Goal: Check status: Check status

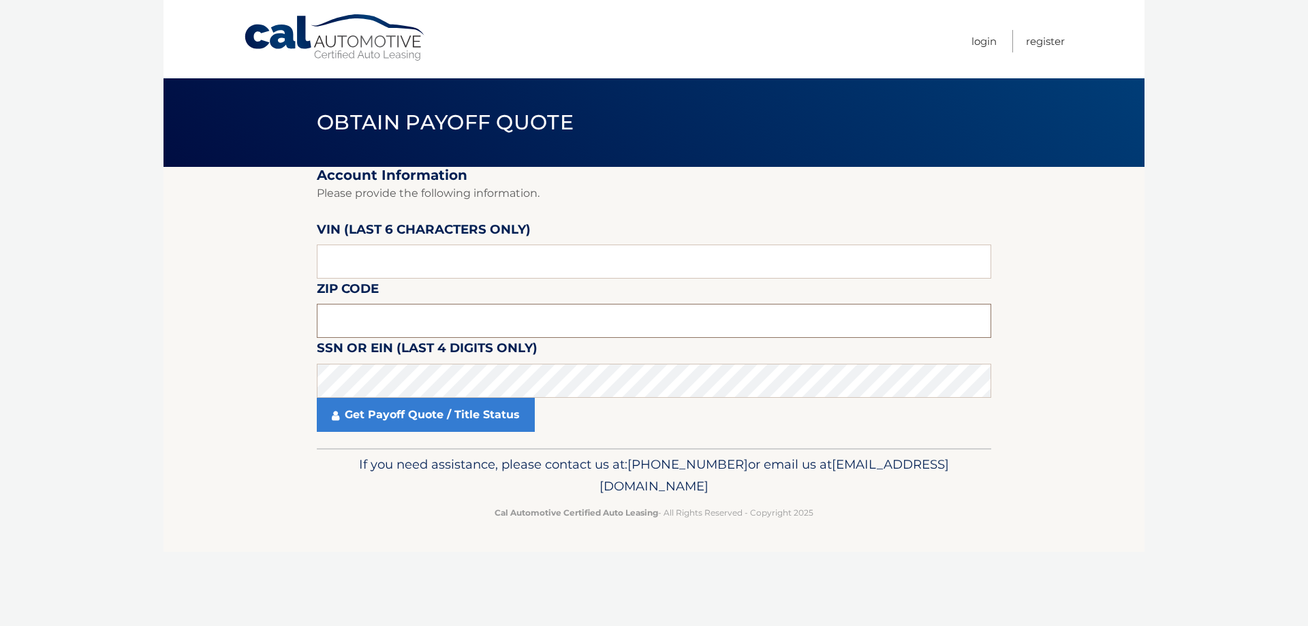
drag, startPoint x: 584, startPoint y: 315, endPoint x: 578, endPoint y: 321, distance: 8.7
click at [578, 318] on input "text" at bounding box center [654, 321] width 674 height 34
click at [477, 251] on input "text" at bounding box center [654, 262] width 674 height 34
click at [360, 311] on input "10471" at bounding box center [654, 321] width 674 height 34
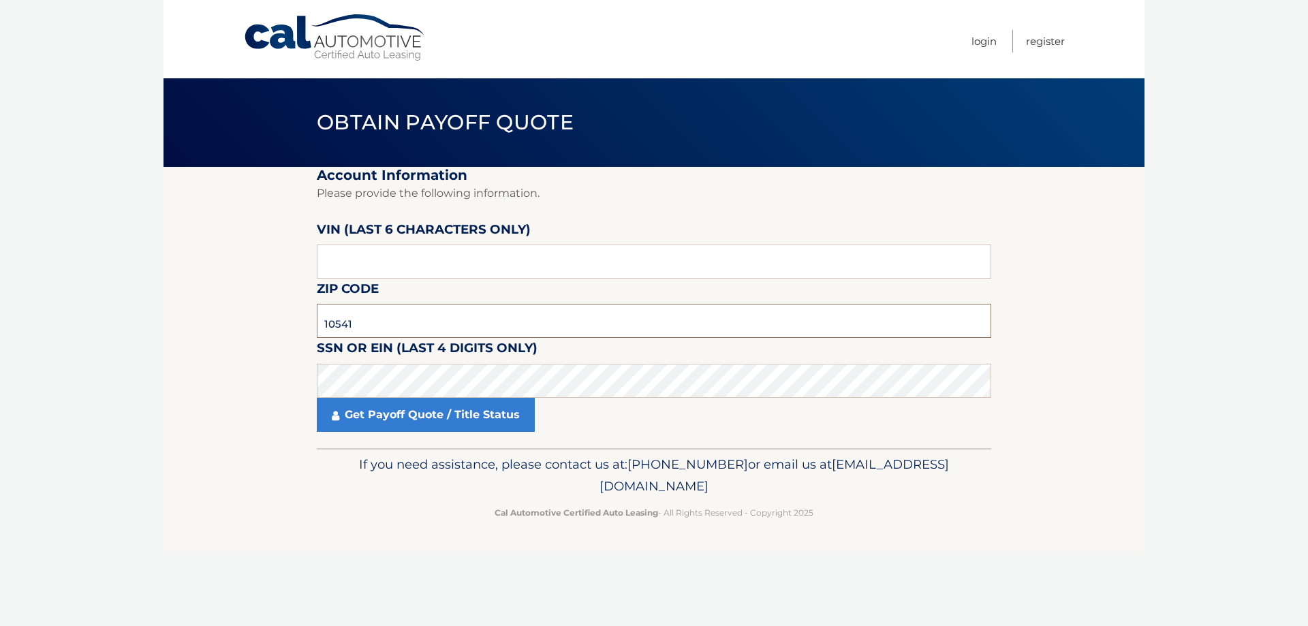
type input "10541"
click at [410, 259] on input "text" at bounding box center [654, 262] width 674 height 34
type input "040985"
click at [455, 430] on link "Get Payoff Quote / Title Status" at bounding box center [426, 415] width 218 height 34
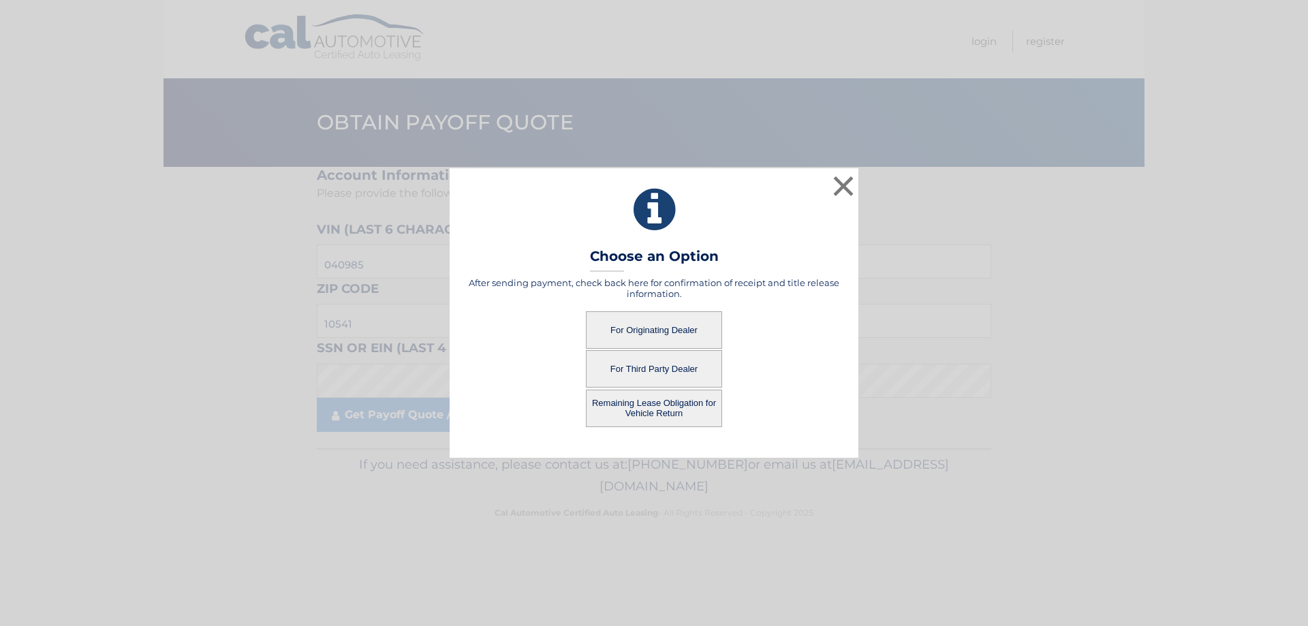
click at [683, 411] on button "Remaining Lease Obligation for Vehicle Return" at bounding box center [654, 408] width 136 height 37
click at [679, 408] on button "Remaining Lease Obligation for Vehicle Return" at bounding box center [654, 408] width 136 height 37
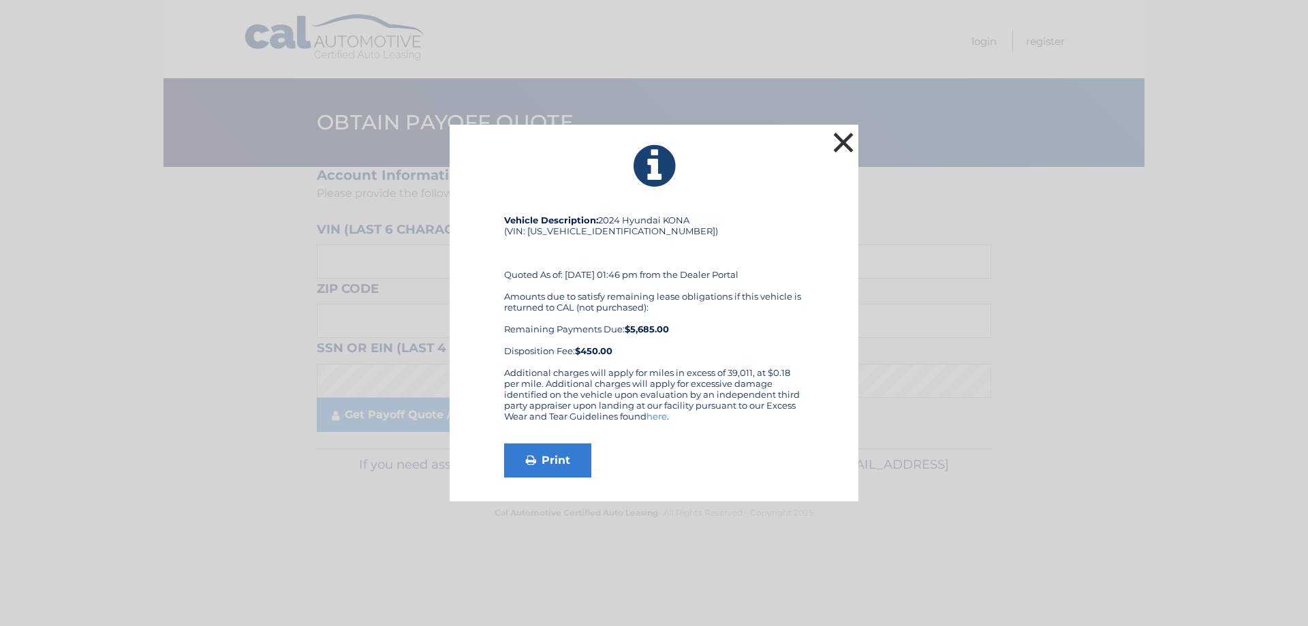
click at [841, 141] on button "×" at bounding box center [843, 142] width 27 height 27
